Goal: Find contact information: Find contact information

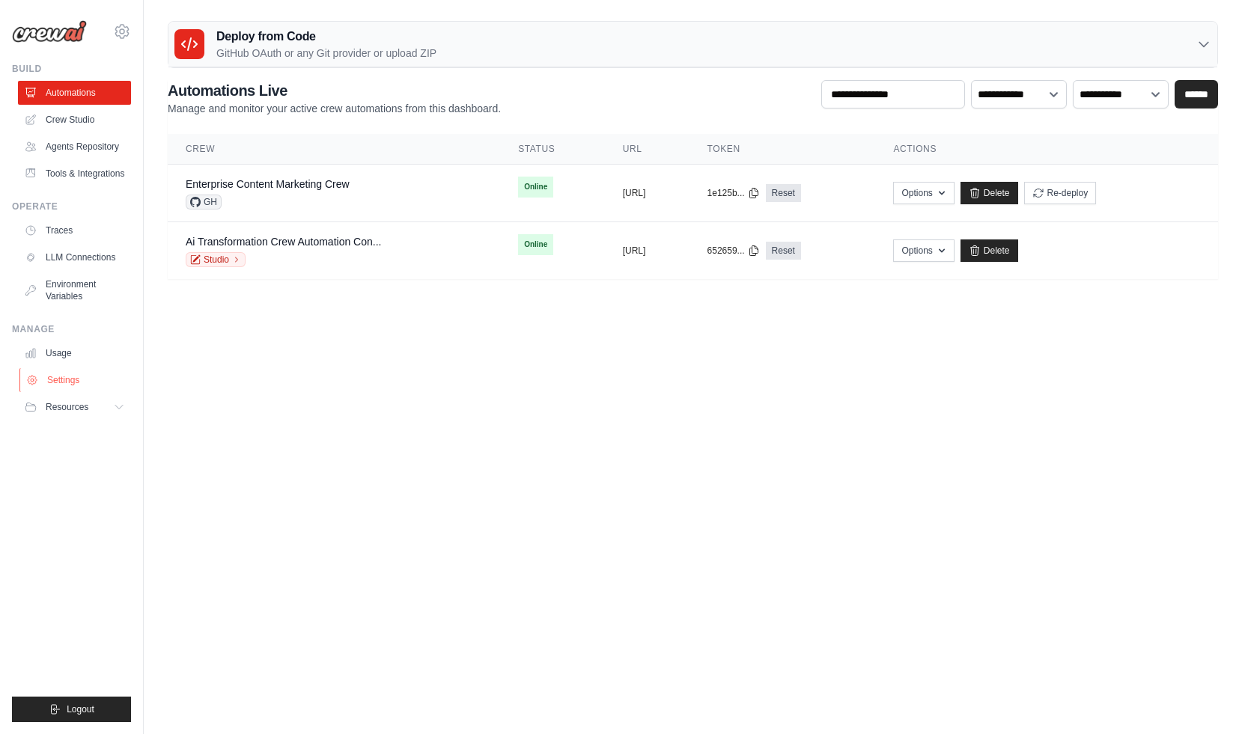
click at [59, 386] on link "Settings" at bounding box center [75, 380] width 113 height 24
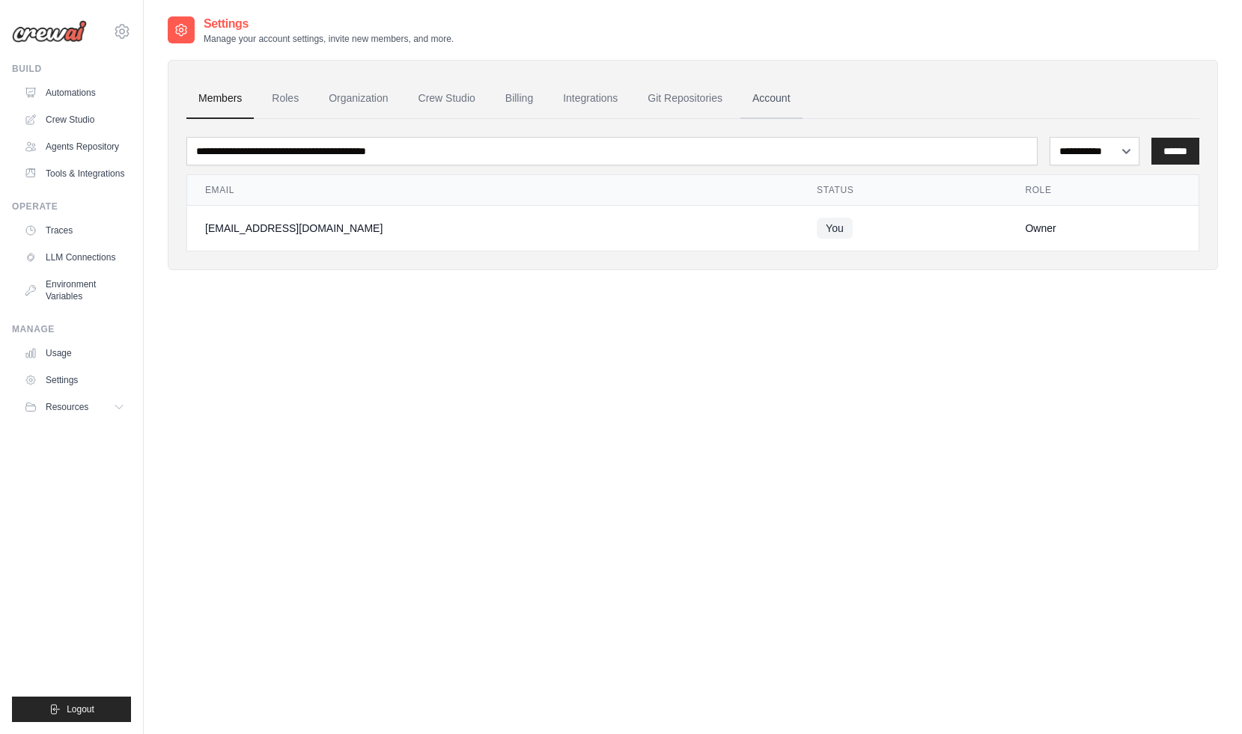
click at [770, 97] on link "Account" at bounding box center [771, 99] width 62 height 40
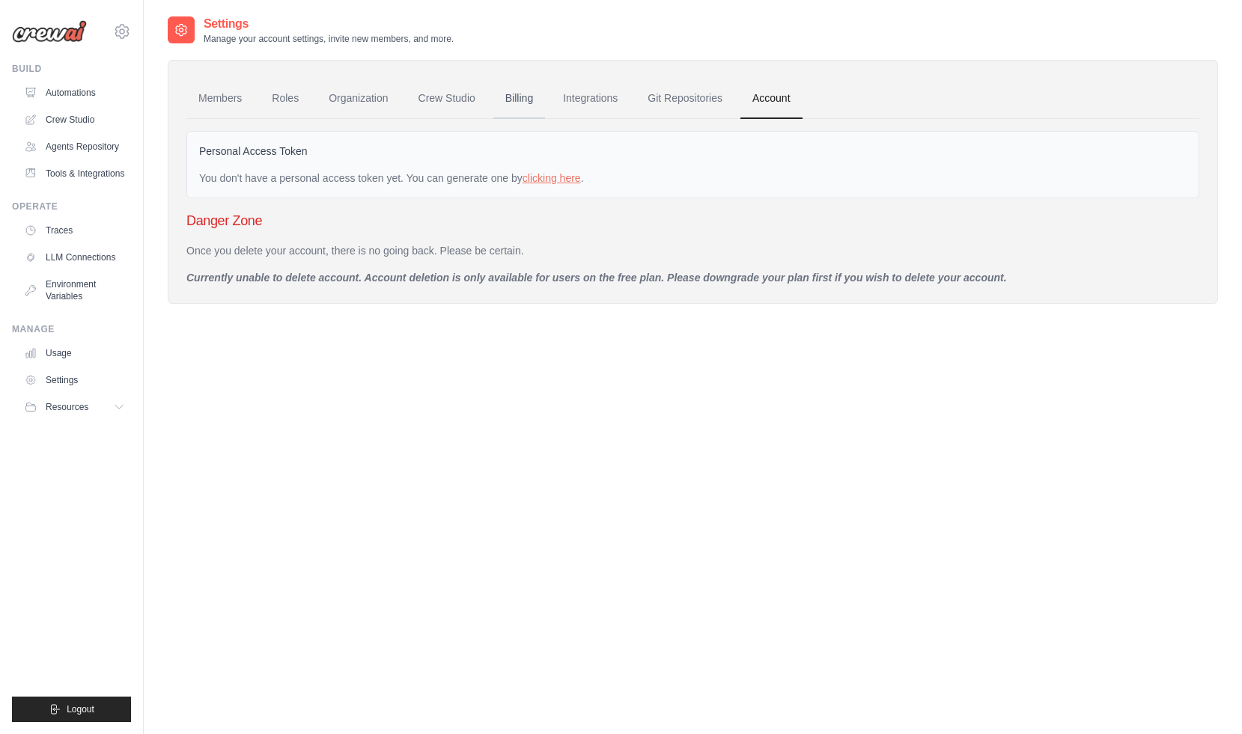
click at [529, 94] on link "Billing" at bounding box center [519, 99] width 52 height 40
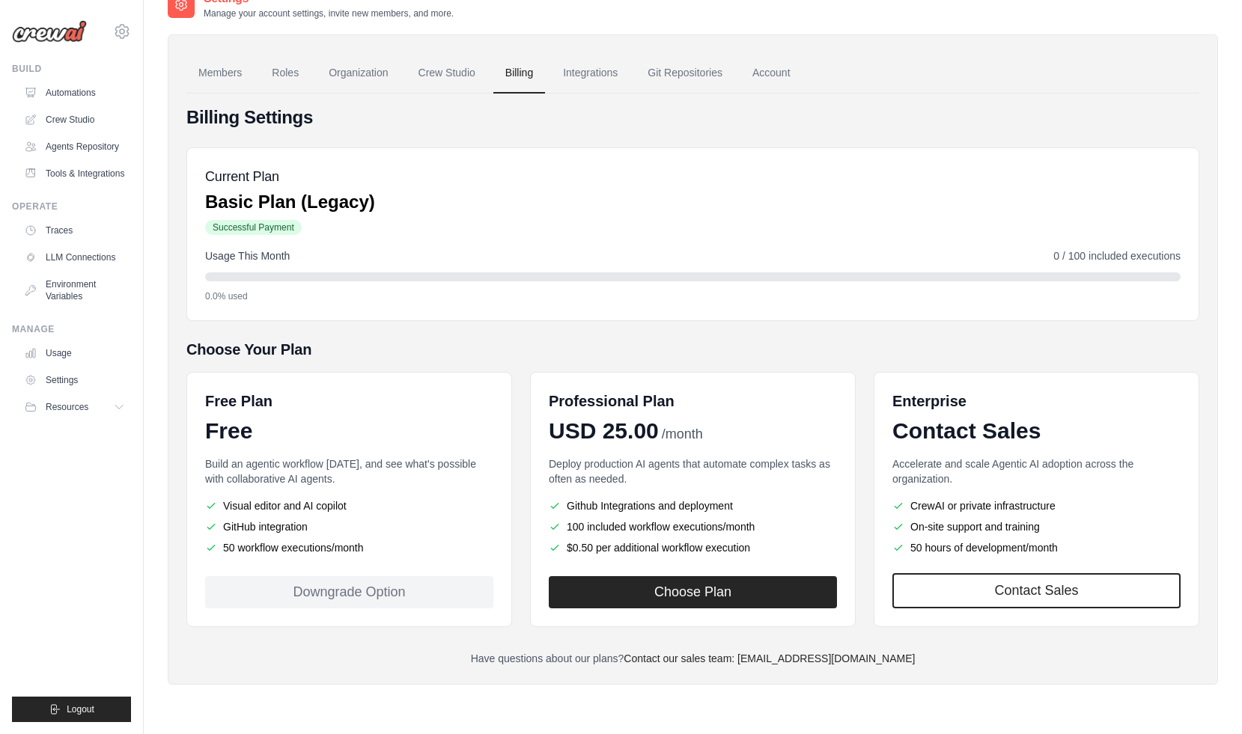
scroll to position [30, 0]
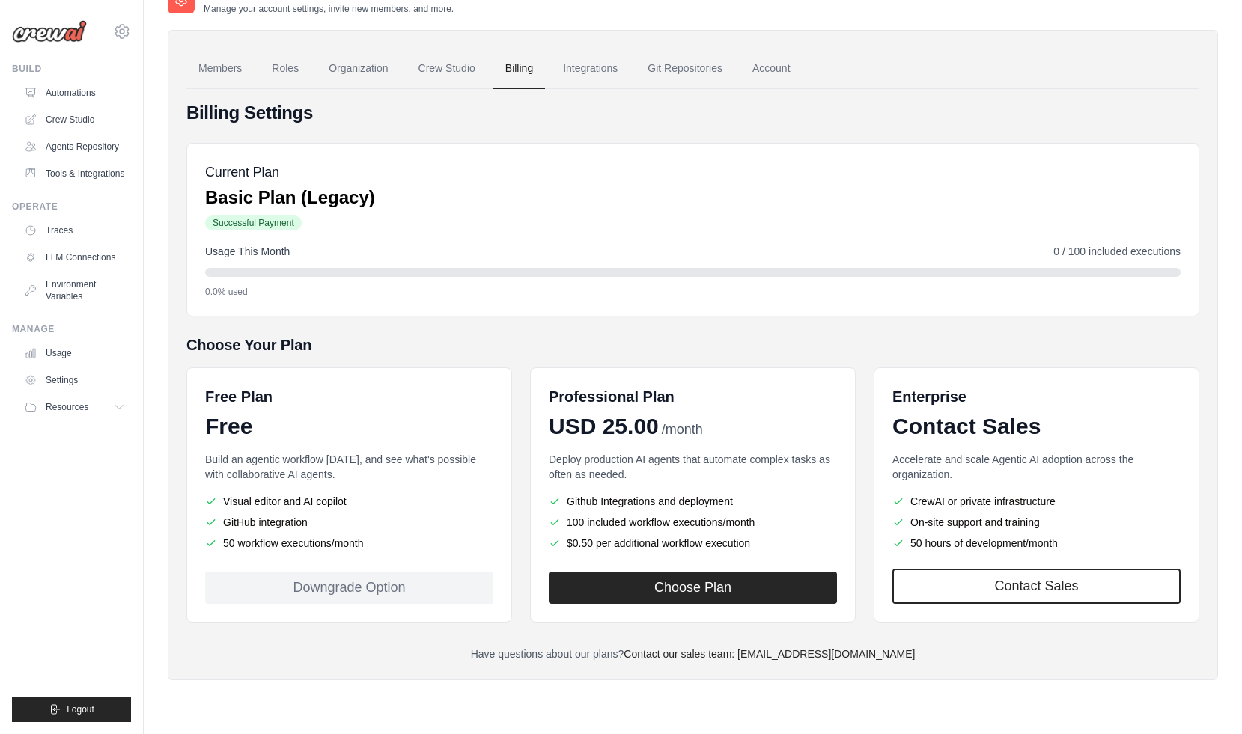
click at [384, 585] on div "Downgrade Option" at bounding box center [349, 588] width 288 height 32
click at [376, 591] on div "Downgrade Option" at bounding box center [349, 588] width 288 height 32
click at [375, 591] on div "Downgrade Option" at bounding box center [349, 588] width 288 height 32
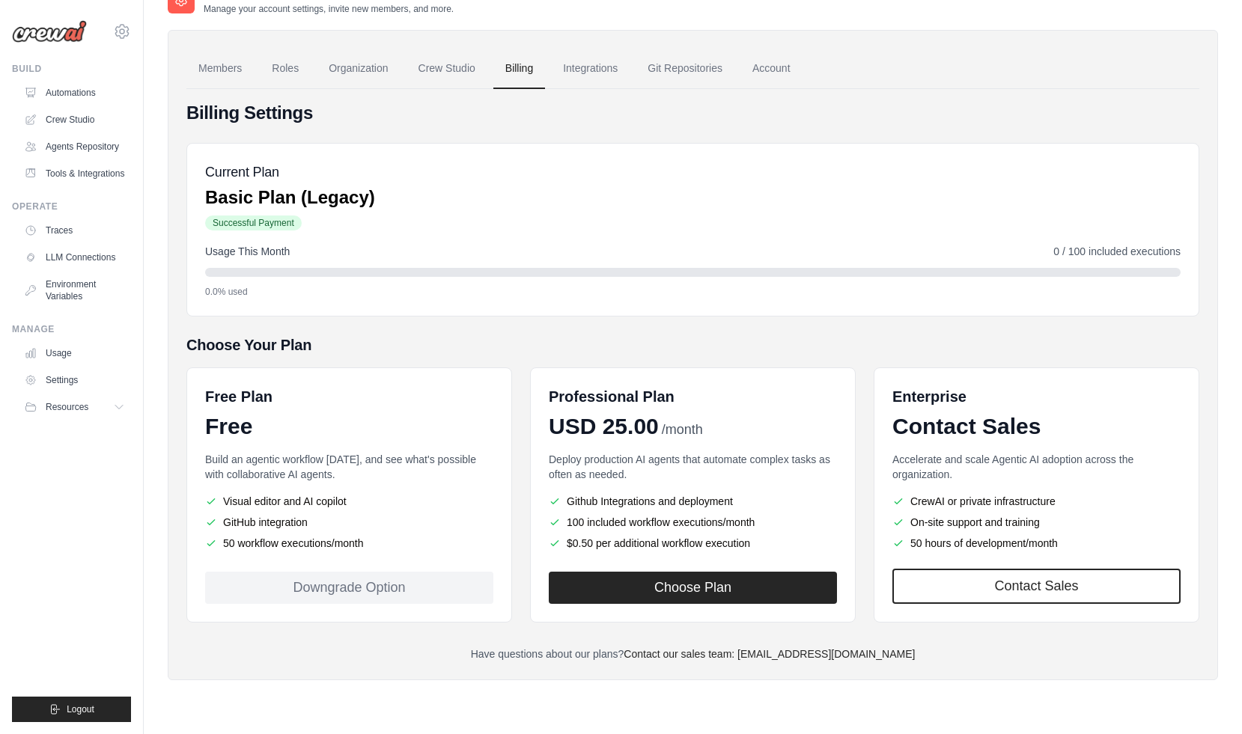
click at [375, 591] on div "Downgrade Option" at bounding box center [349, 588] width 288 height 32
click at [401, 662] on div "Members Roles Organization Crew Studio Billing Integrations Git Repositories Ac…" at bounding box center [693, 355] width 1050 height 650
click at [370, 583] on div "Downgrade Option" at bounding box center [349, 588] width 288 height 32
click at [362, 575] on div "Downgrade Option" at bounding box center [349, 588] width 288 height 32
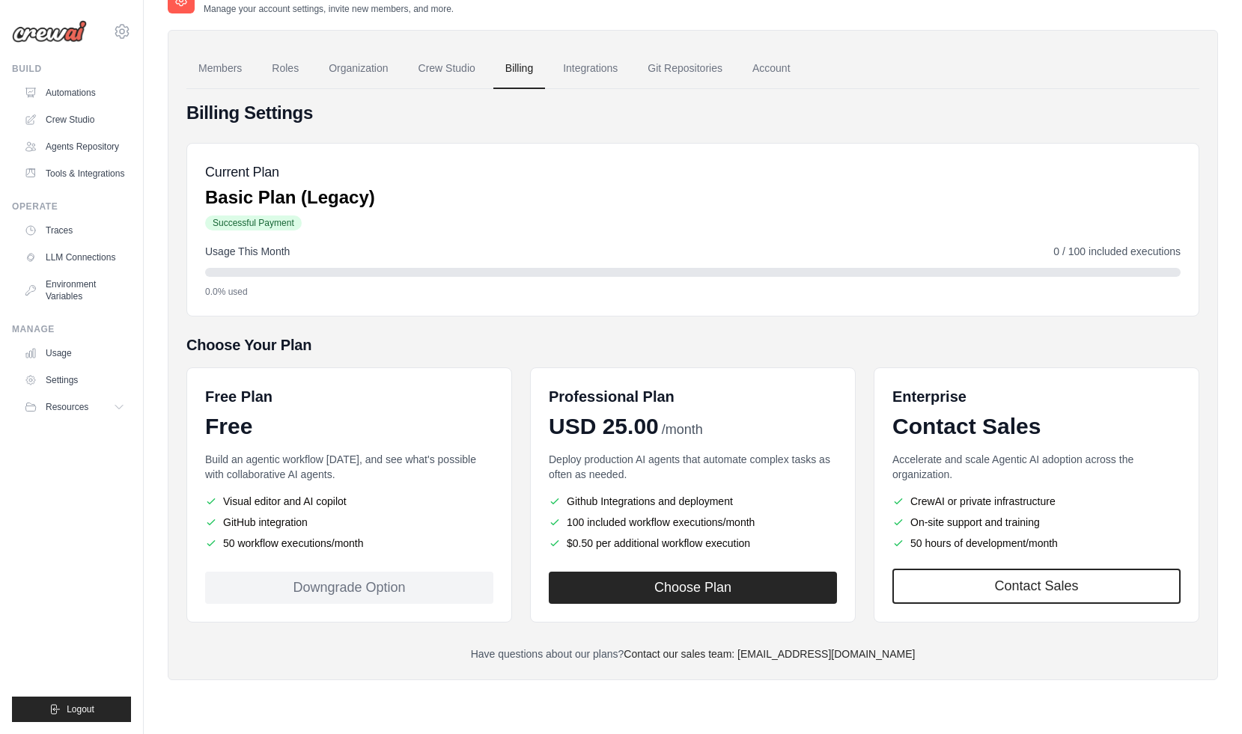
click at [362, 575] on div "Downgrade Option" at bounding box center [349, 588] width 288 height 32
click at [377, 631] on div "Billing Settings Current Plan Basic Plan (Legacy) Successful Payment Usage This…" at bounding box center [692, 381] width 1013 height 561
click at [357, 579] on div "Downgrade Option" at bounding box center [349, 588] width 288 height 32
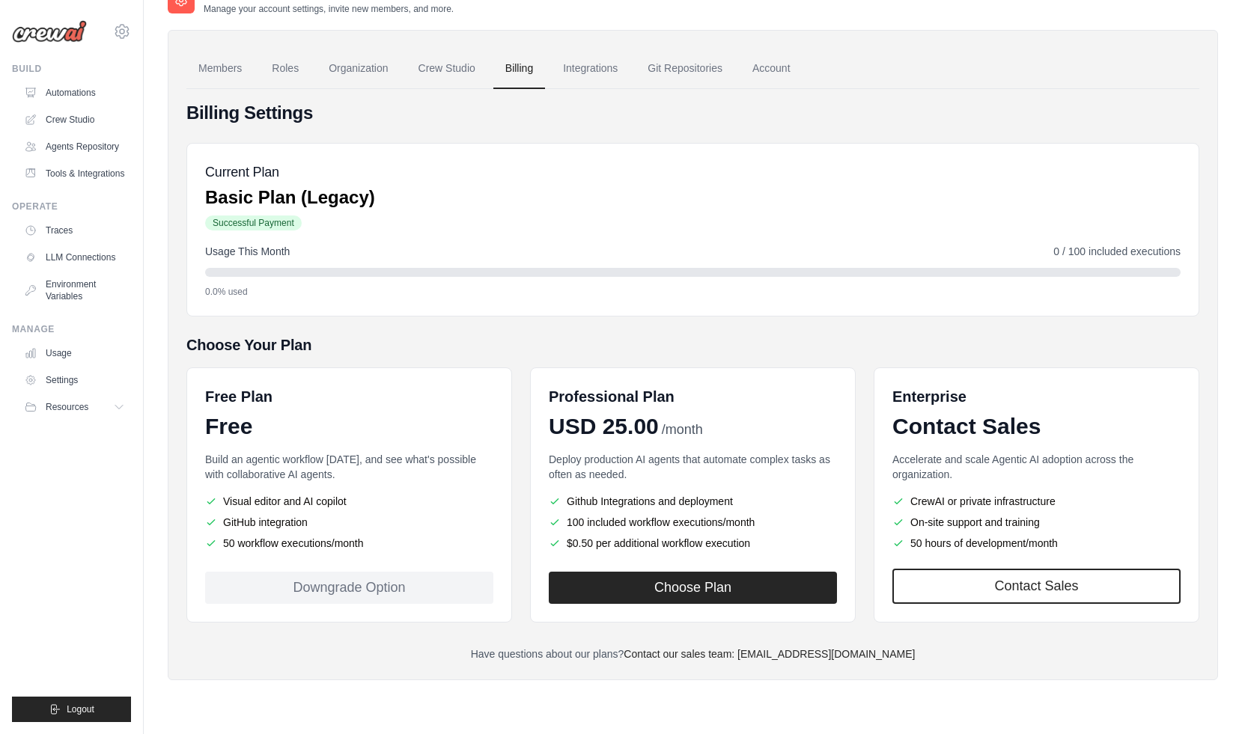
click at [357, 579] on div "Downgrade Option" at bounding box center [349, 588] width 288 height 32
click at [367, 621] on div "Free Plan Free Build an agentic workflow today, and see what's possible with co…" at bounding box center [349, 495] width 326 height 255
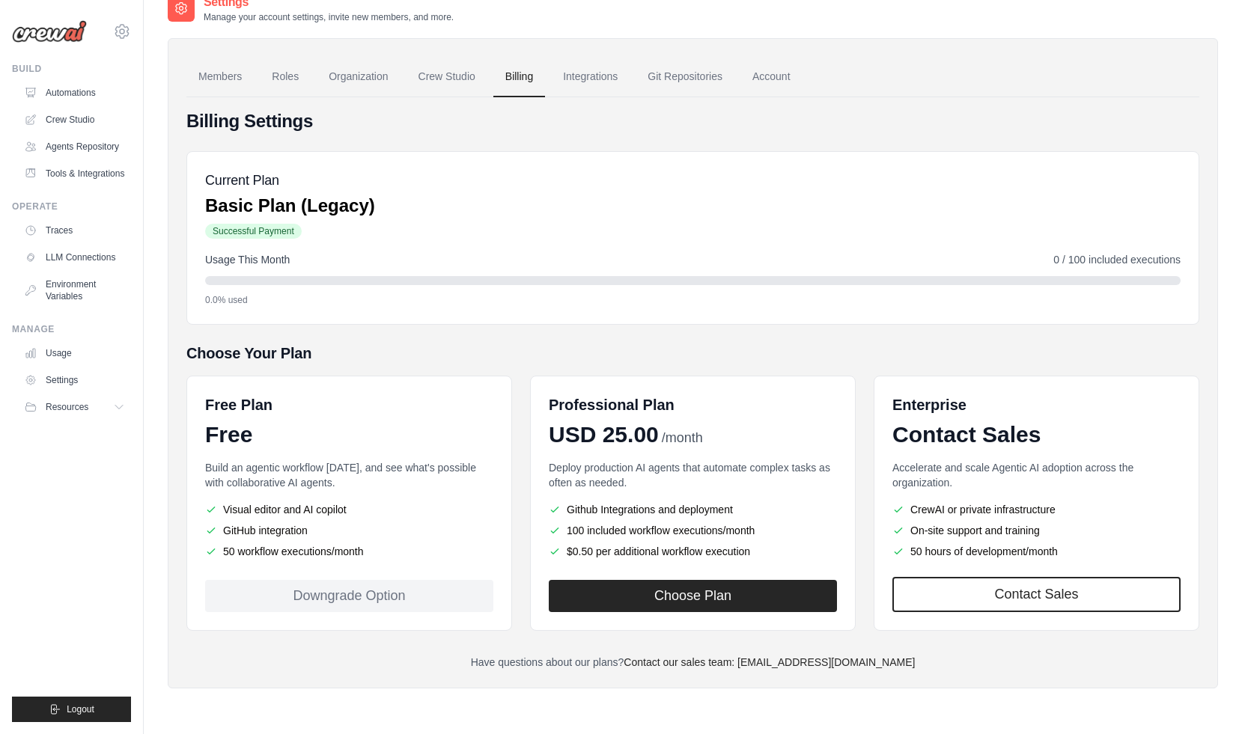
scroll to position [20, 0]
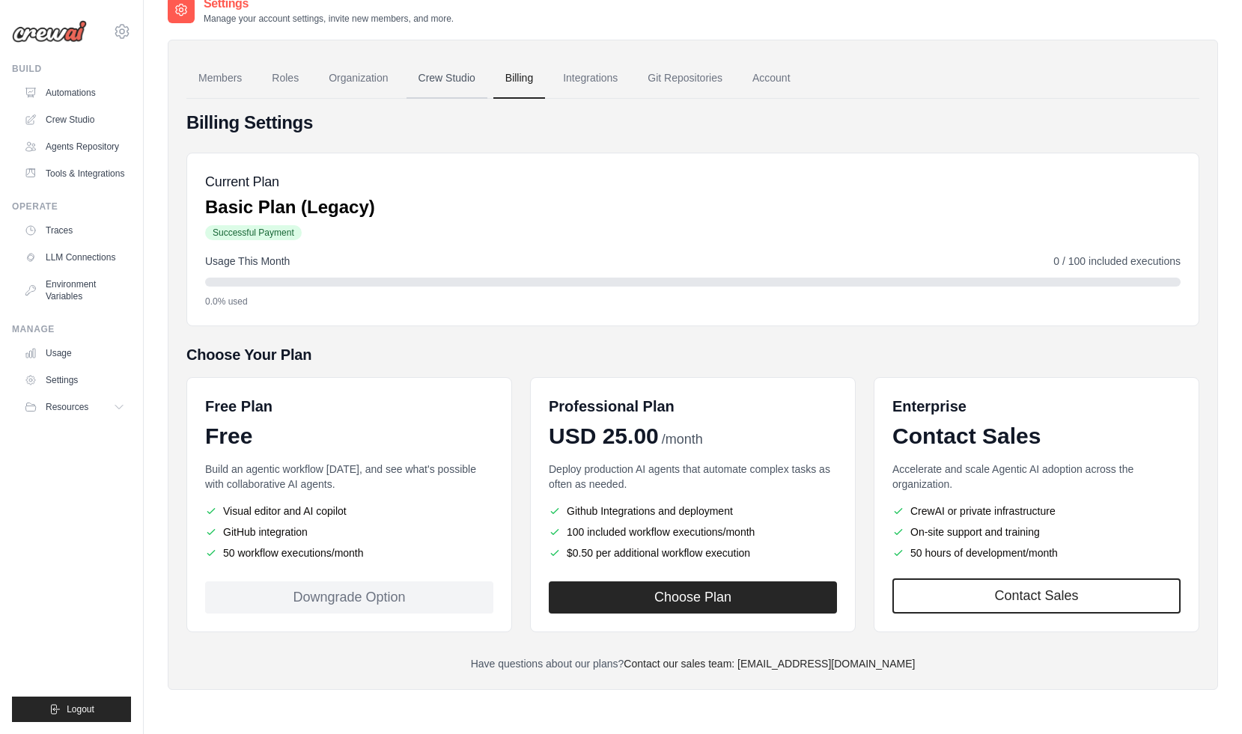
click at [457, 77] on link "Crew Studio" at bounding box center [446, 78] width 81 height 40
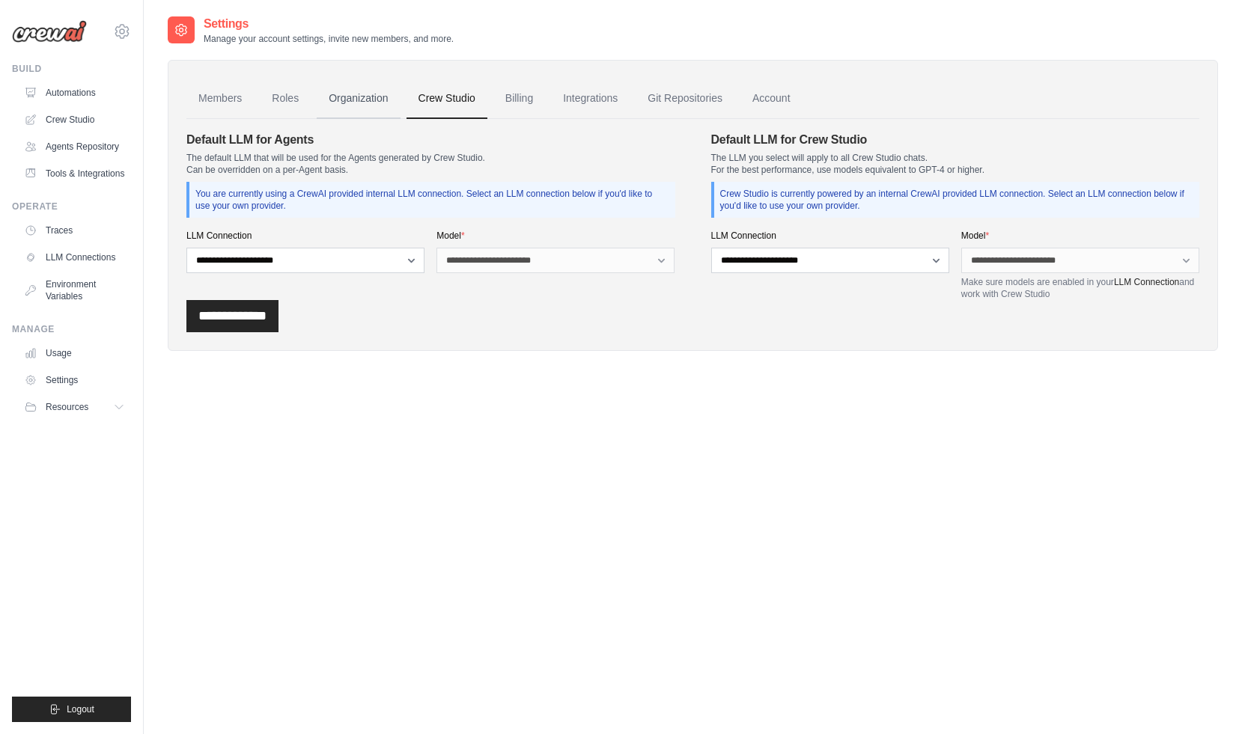
click at [350, 88] on link "Organization" at bounding box center [358, 99] width 83 height 40
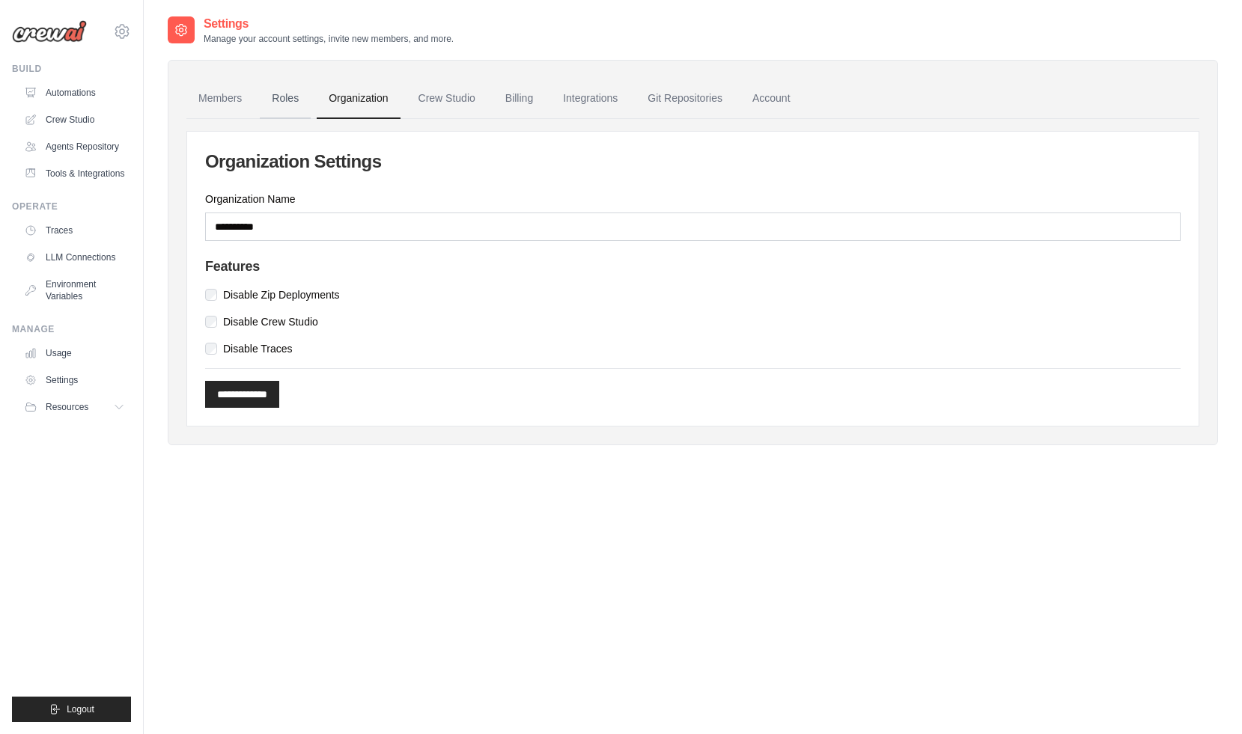
click at [290, 96] on link "Roles" at bounding box center [285, 99] width 51 height 40
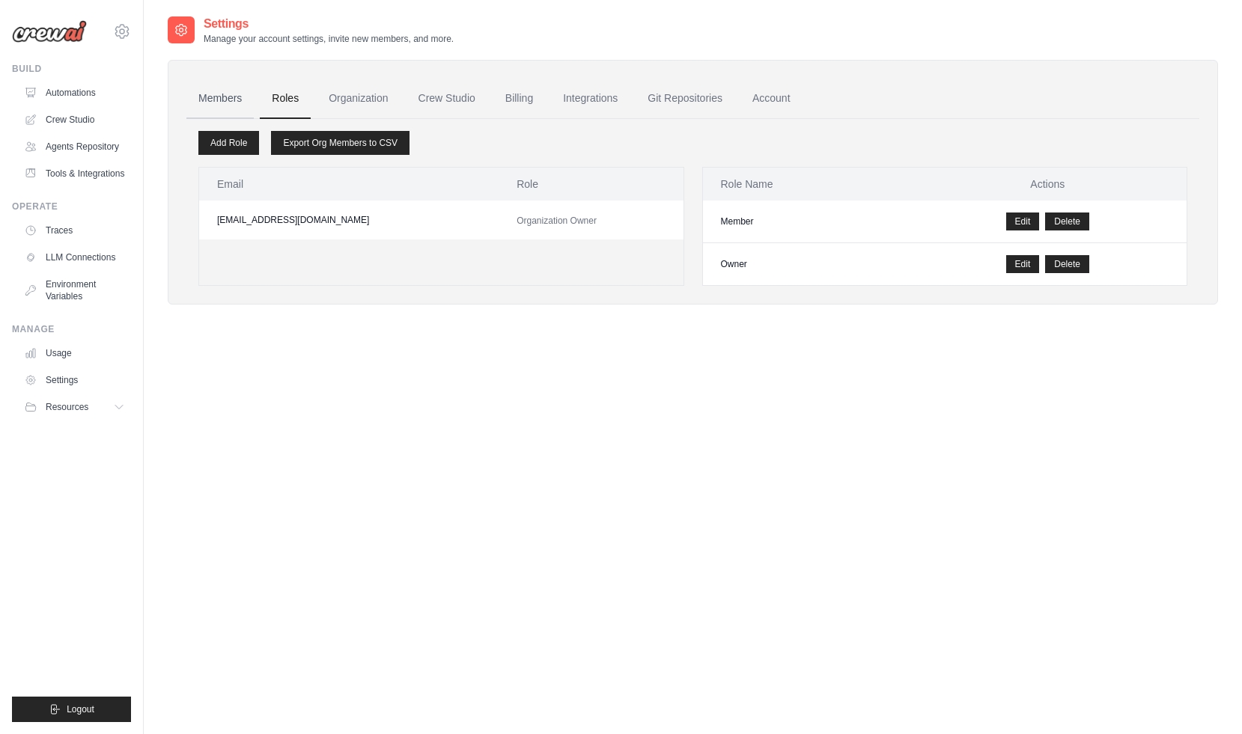
click at [219, 90] on link "Members" at bounding box center [219, 99] width 67 height 40
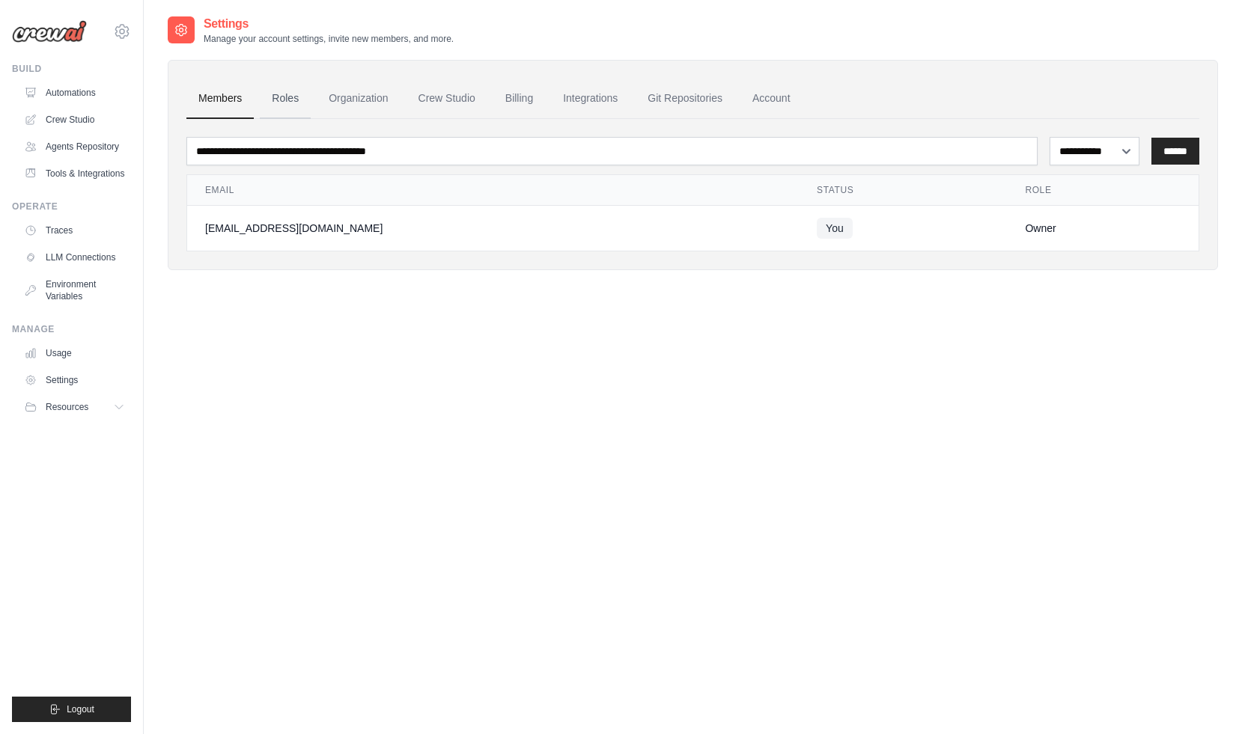
click at [298, 100] on link "Roles" at bounding box center [285, 99] width 51 height 40
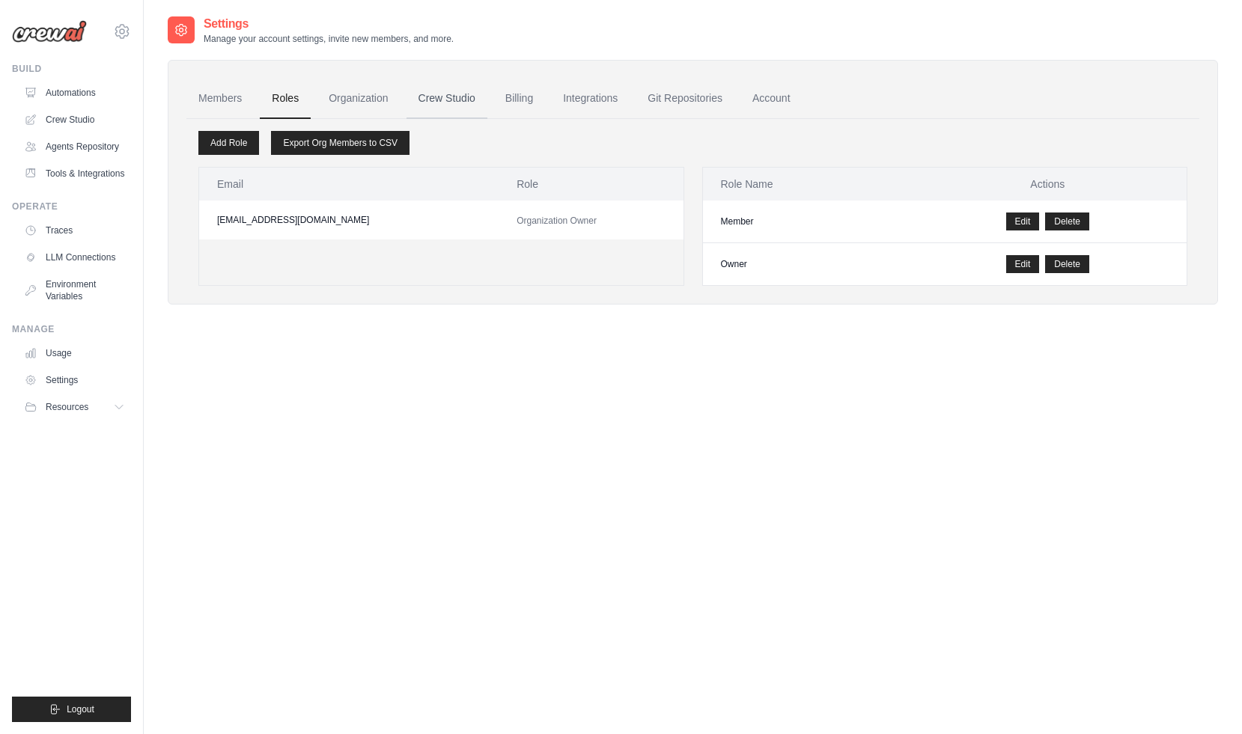
click at [456, 108] on link "Crew Studio" at bounding box center [446, 99] width 81 height 40
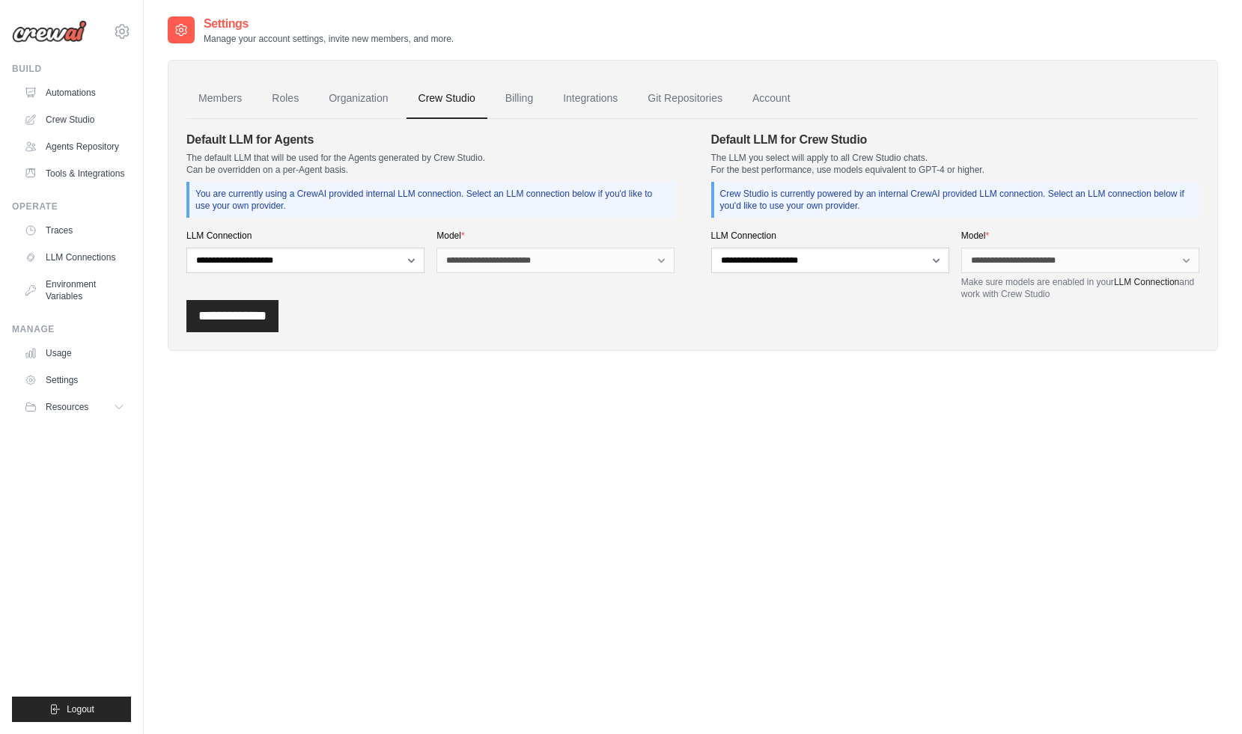
click at [525, 106] on link "Billing" at bounding box center [519, 99] width 52 height 40
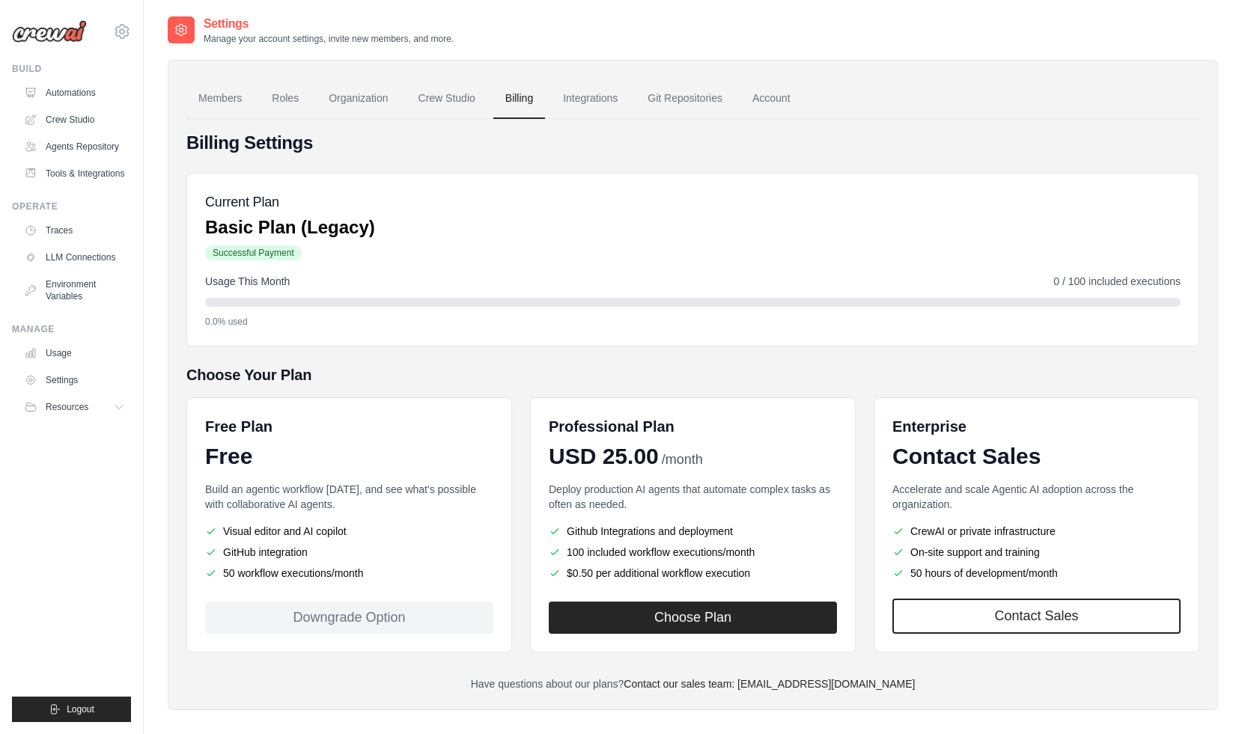
click at [386, 615] on div "Downgrade Option" at bounding box center [349, 618] width 288 height 32
click at [599, 99] on link "Integrations" at bounding box center [590, 99] width 79 height 40
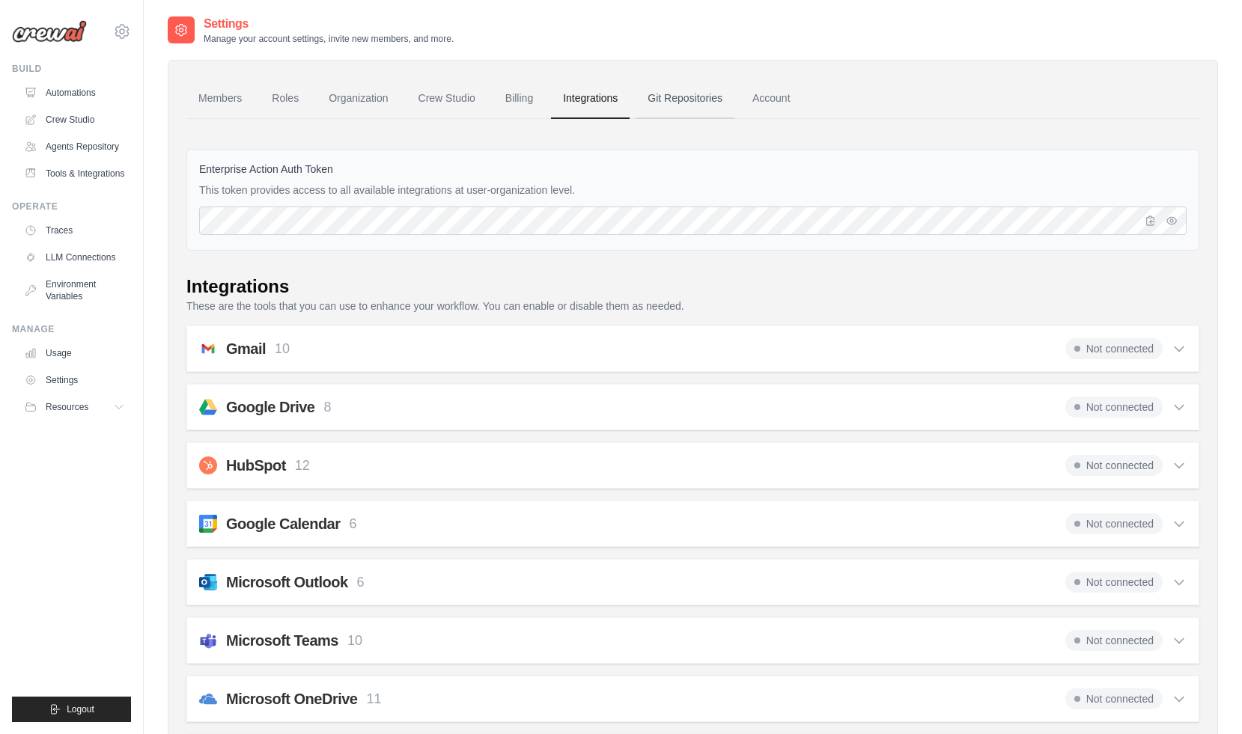
click at [670, 104] on link "Git Repositories" at bounding box center [685, 99] width 99 height 40
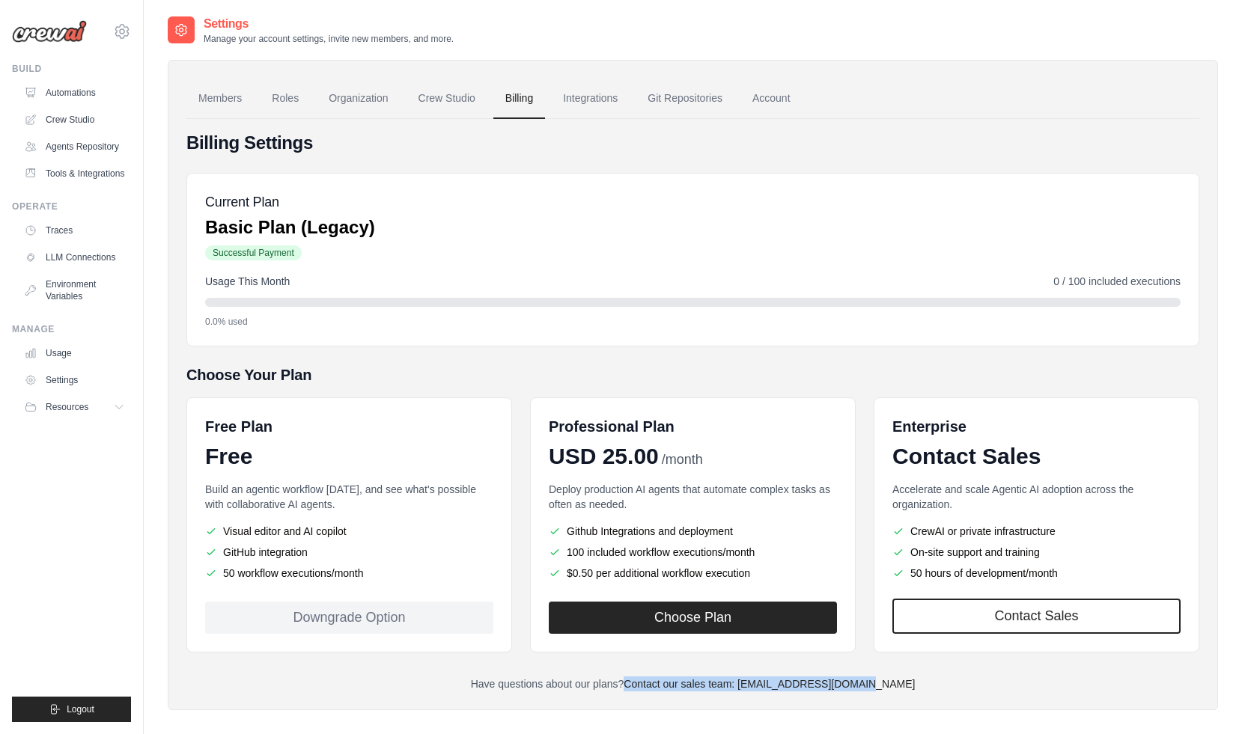
click at [945, 704] on div "Members Roles Organization Crew Studio Billing Integrations Git Repositories Ac…" at bounding box center [693, 385] width 1050 height 650
drag, startPoint x: 900, startPoint y: 685, endPoint x: 769, endPoint y: 689, distance: 131.1
click at [769, 689] on p "Have questions about our plans? Contact our sales team: [EMAIL_ADDRESS][DOMAIN_…" at bounding box center [692, 684] width 1013 height 15
copy link "[EMAIL_ADDRESS][DOMAIN_NAME]"
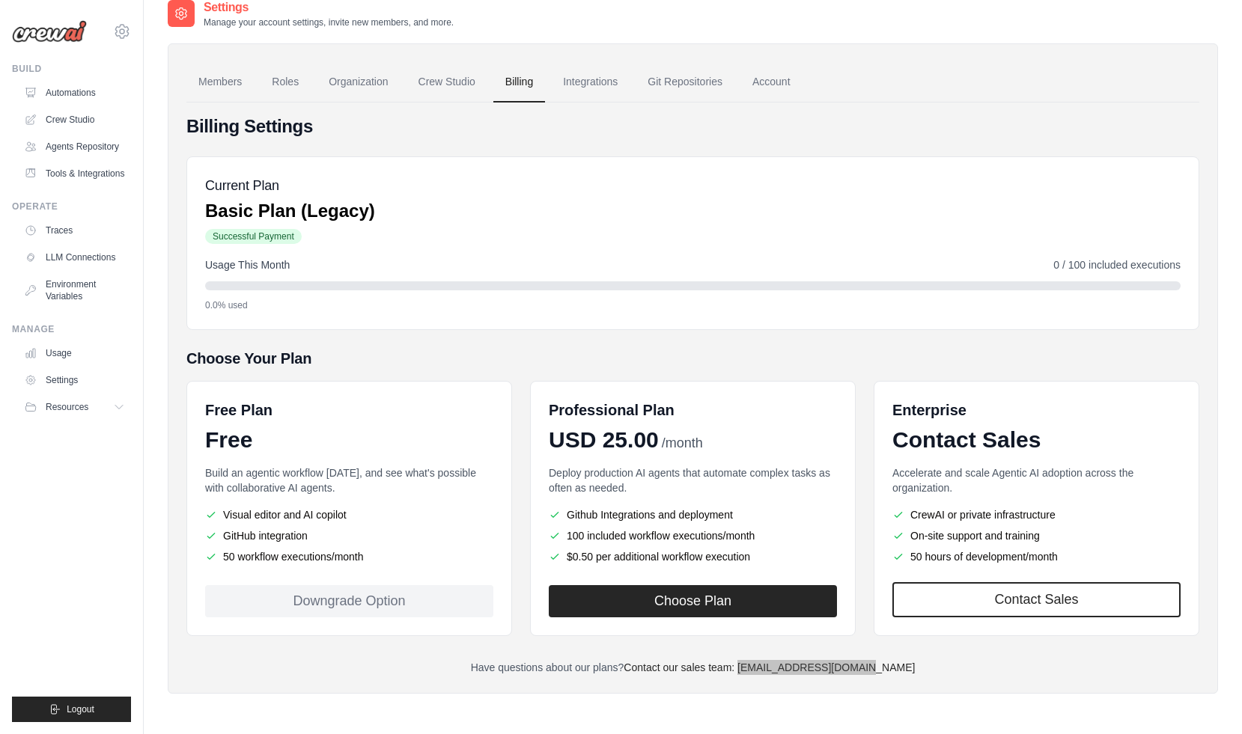
scroll to position [19, 0]
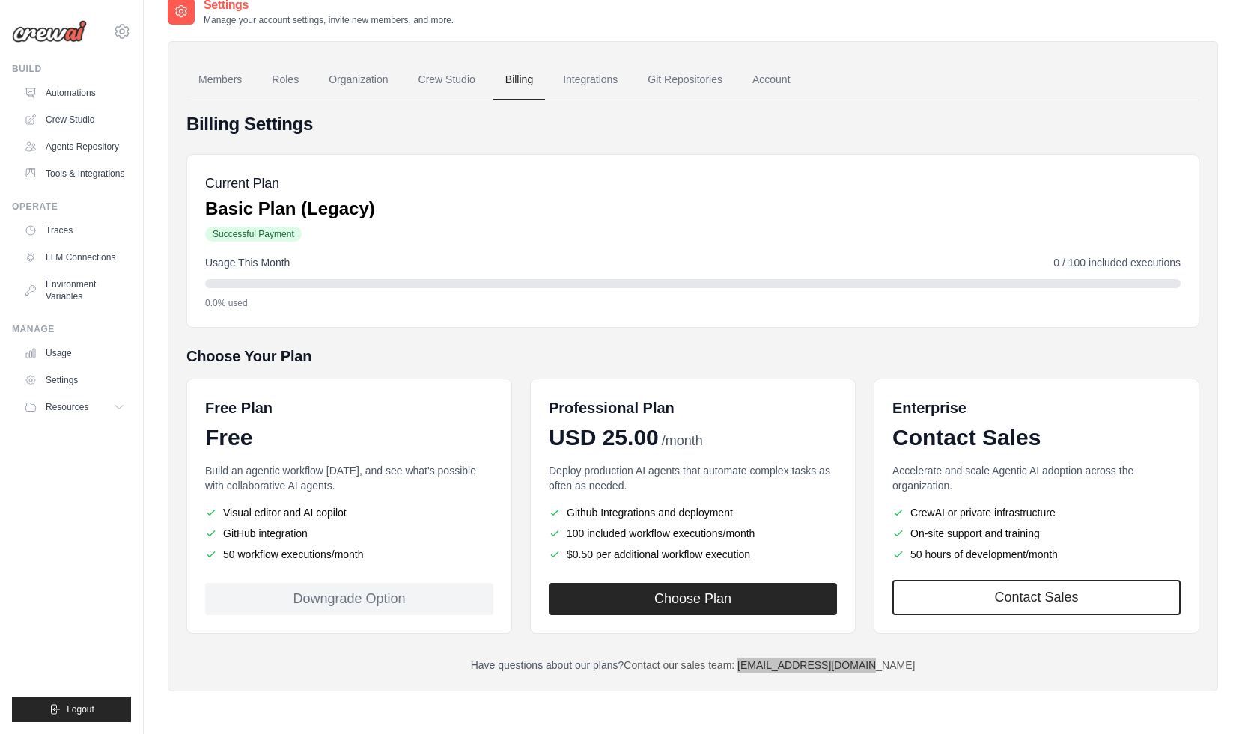
copy link "[EMAIL_ADDRESS][DOMAIN_NAME]"
